Goal: Information Seeking & Learning: Understand process/instructions

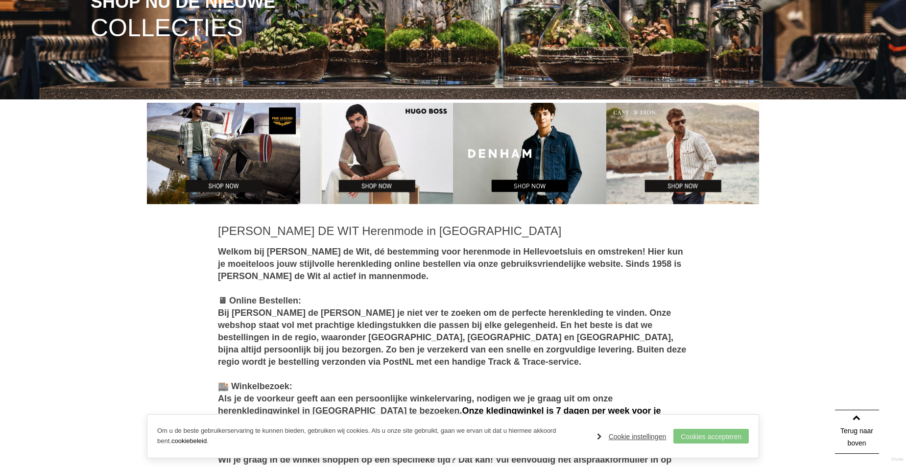
scroll to position [343, 0]
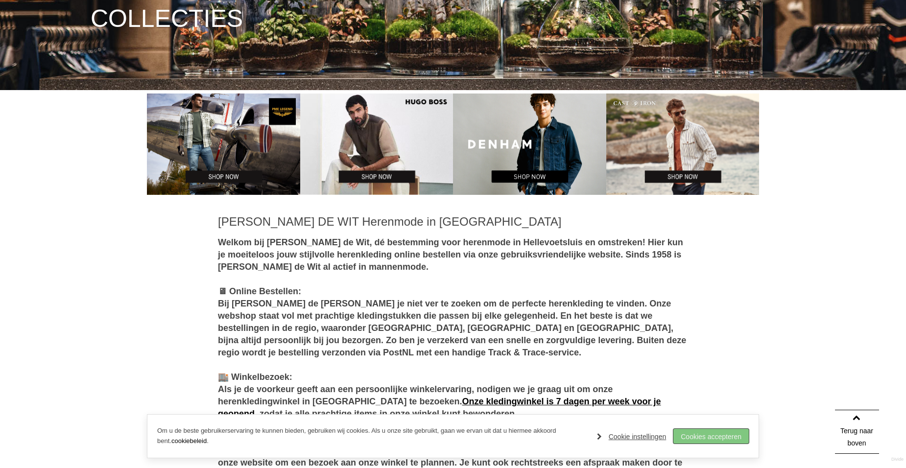
click at [715, 435] on link "Cookies accepteren" at bounding box center [711, 436] width 75 height 15
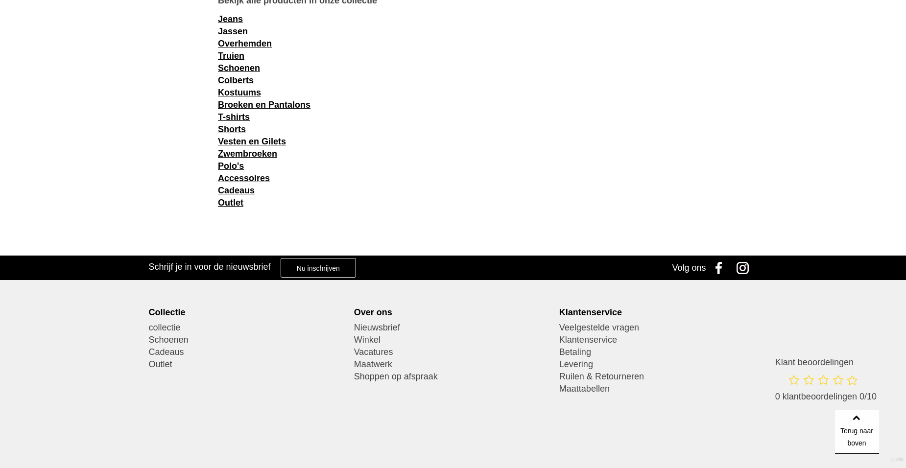
scroll to position [1470, 0]
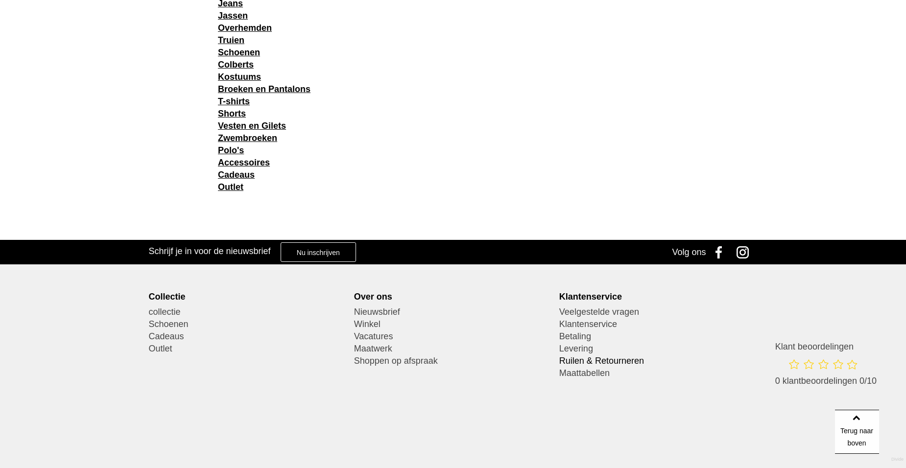
click at [625, 358] on link "Ruilen & Retourneren" at bounding box center [658, 361] width 198 height 12
